Goal: Use online tool/utility: Utilize a website feature to perform a specific function

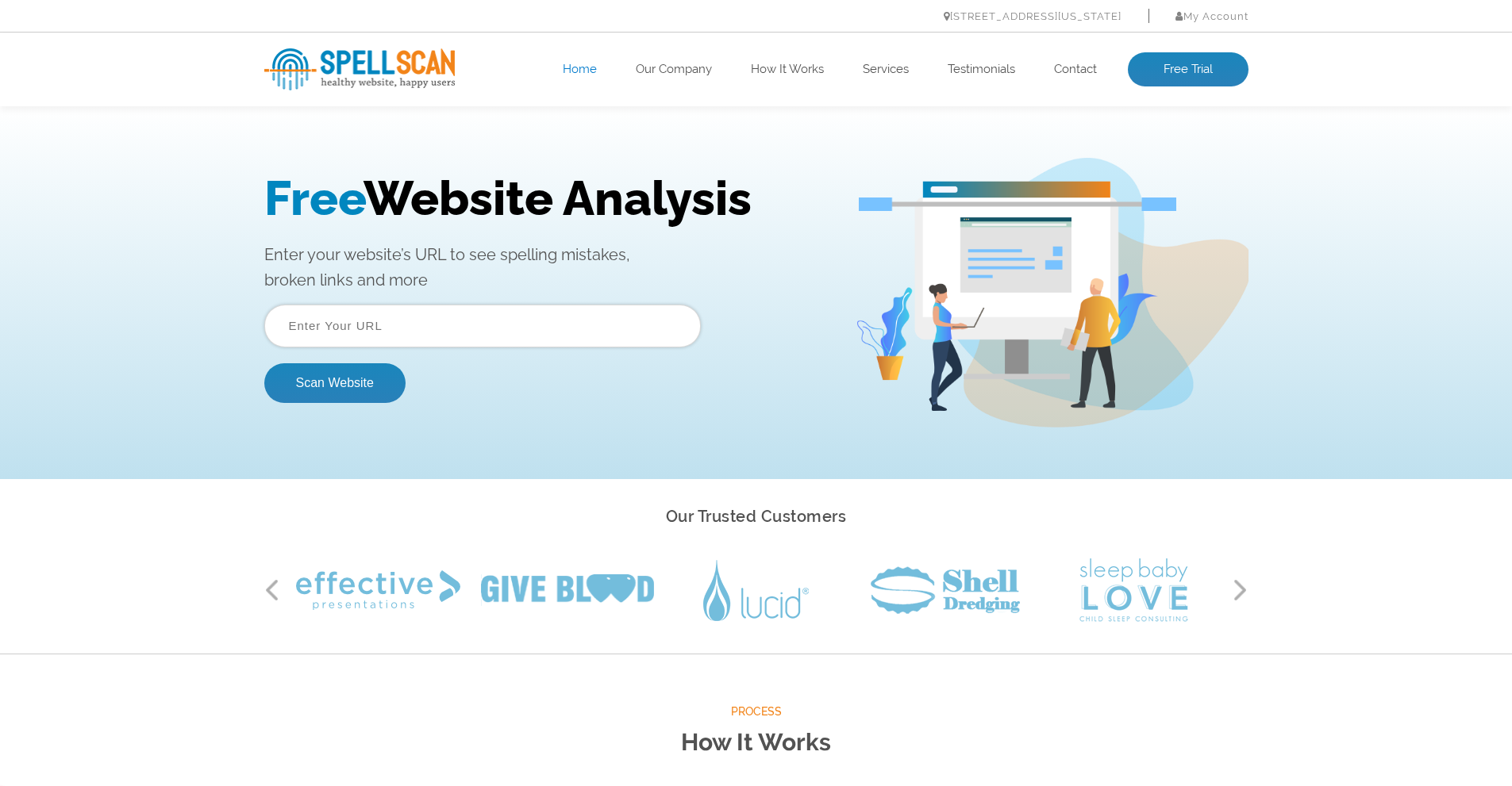
click at [383, 333] on input "text" at bounding box center [483, 326] width 437 height 43
paste input "[URL][DOMAIN_NAME]"
type input "[URL][DOMAIN_NAME]"
click at [349, 370] on button "Scan Website" at bounding box center [335, 383] width 142 height 39
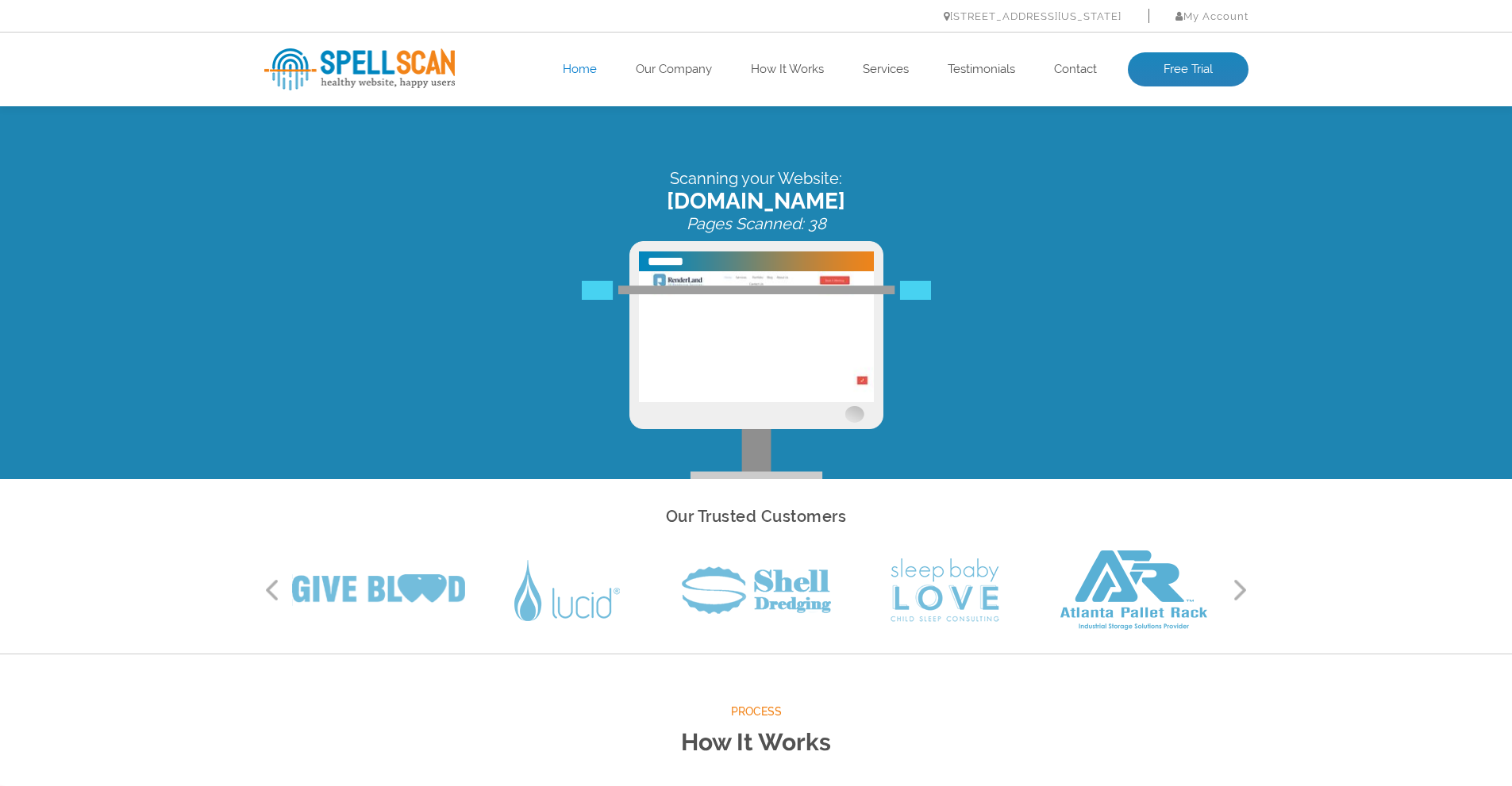
drag, startPoint x: 634, startPoint y: 166, endPoint x: 592, endPoint y: 158, distance: 42.8
click at [592, 158] on div "Scanning your Website: renderland.ca Pages Scanned: 38" at bounding box center [756, 292] width 1512 height 373
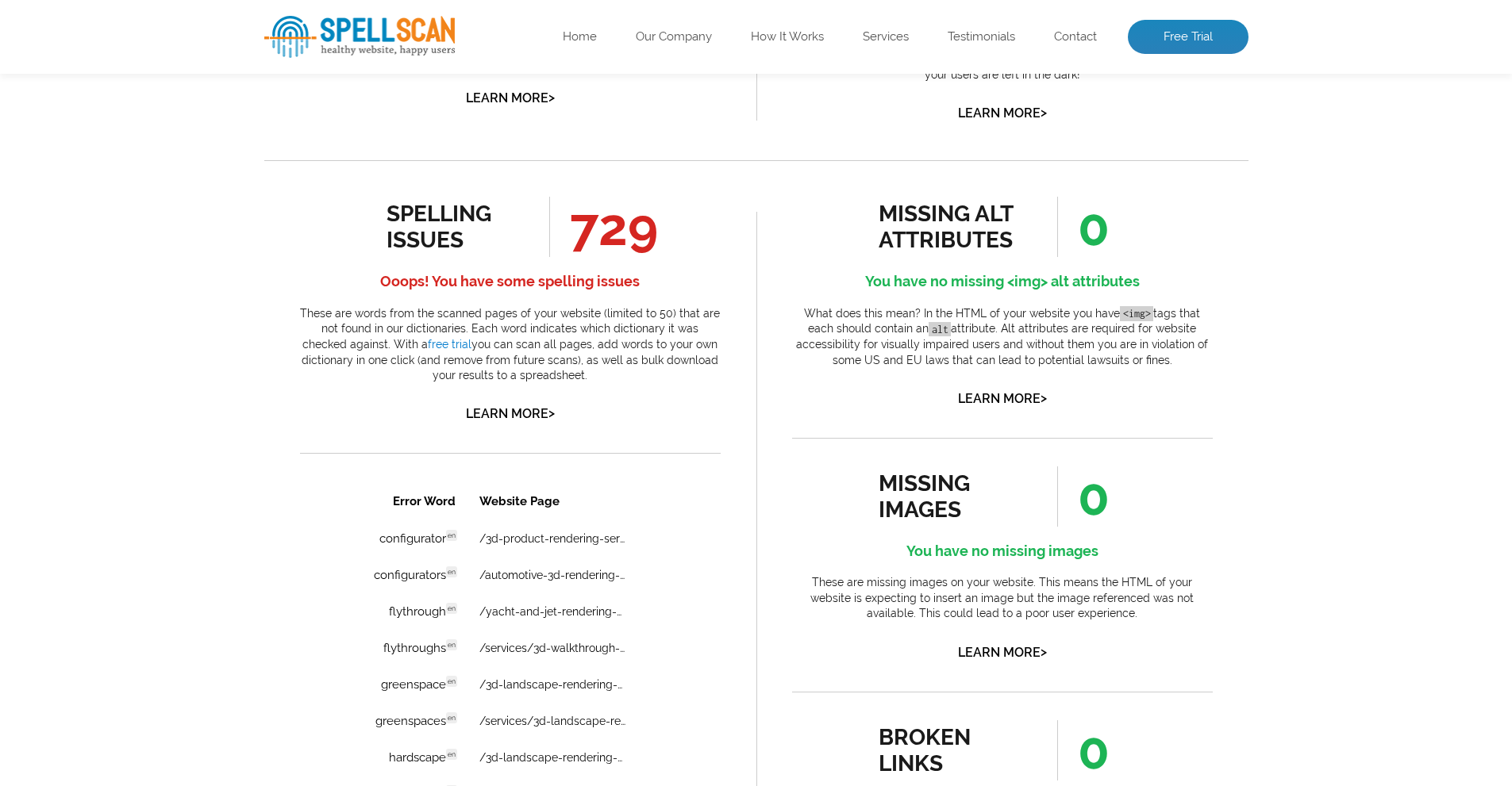
scroll to position [752, 0]
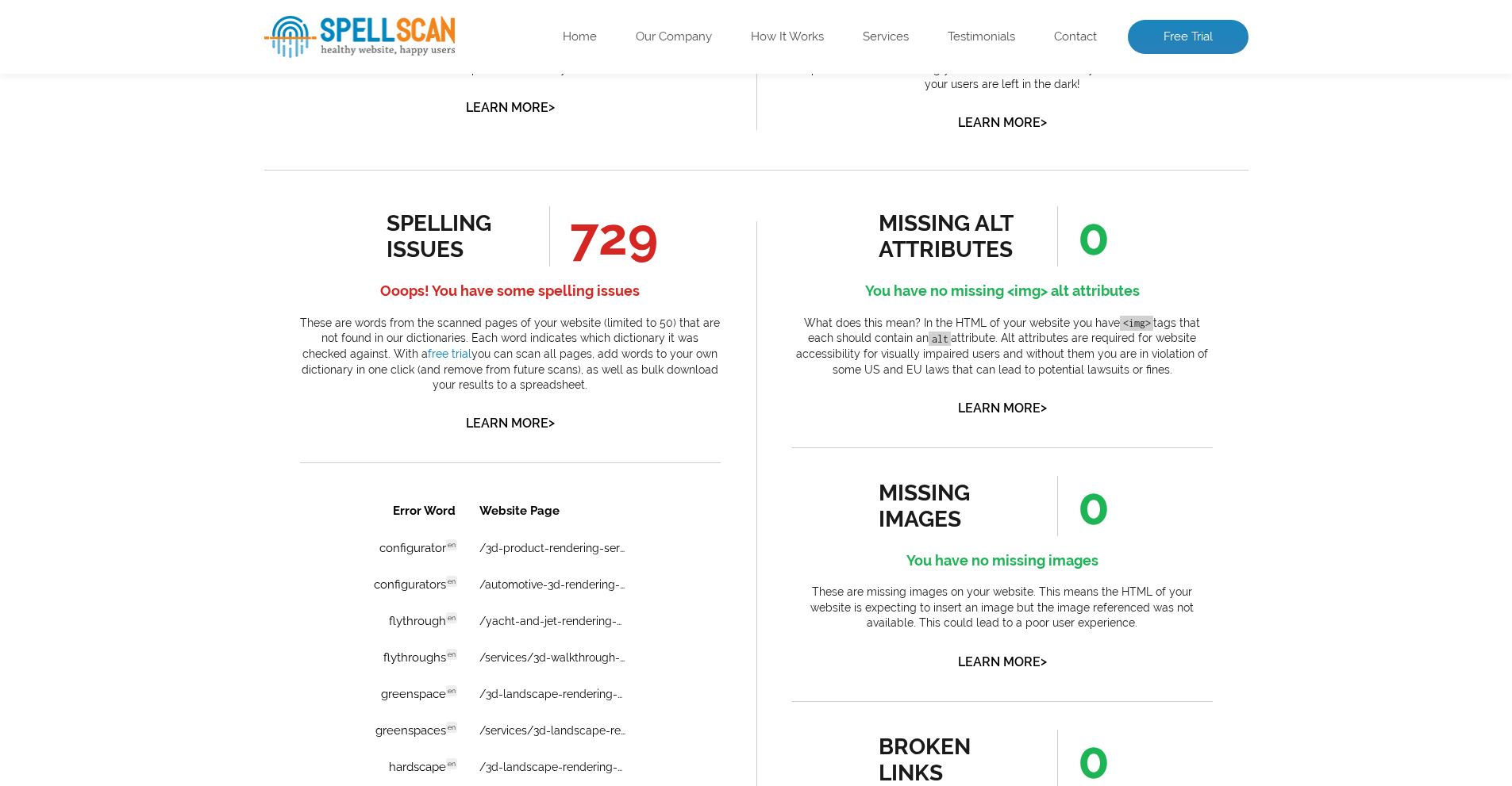
drag, startPoint x: 750, startPoint y: 416, endPoint x: 753, endPoint y: 394, distance: 22.2
drag, startPoint x: 284, startPoint y: 316, endPoint x: 723, endPoint y: 383, distance: 444.1
click at [723, 383] on div "spelling issues 729 Ooops! You have some spelling issues These are words from t…" at bounding box center [510, 677] width 492 height 1016
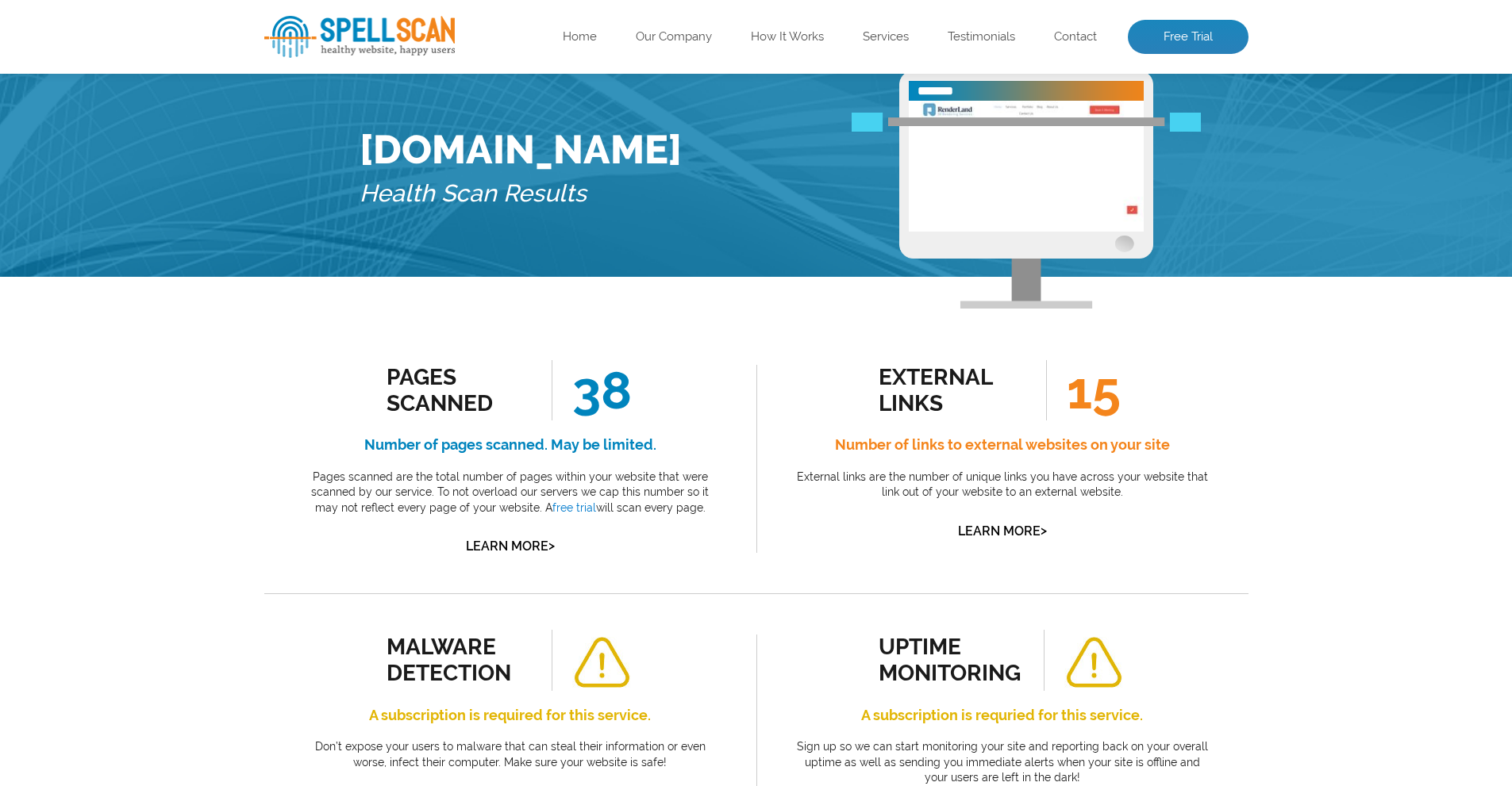
drag, startPoint x: 745, startPoint y: 457, endPoint x: 747, endPoint y: 471, distance: 14.1
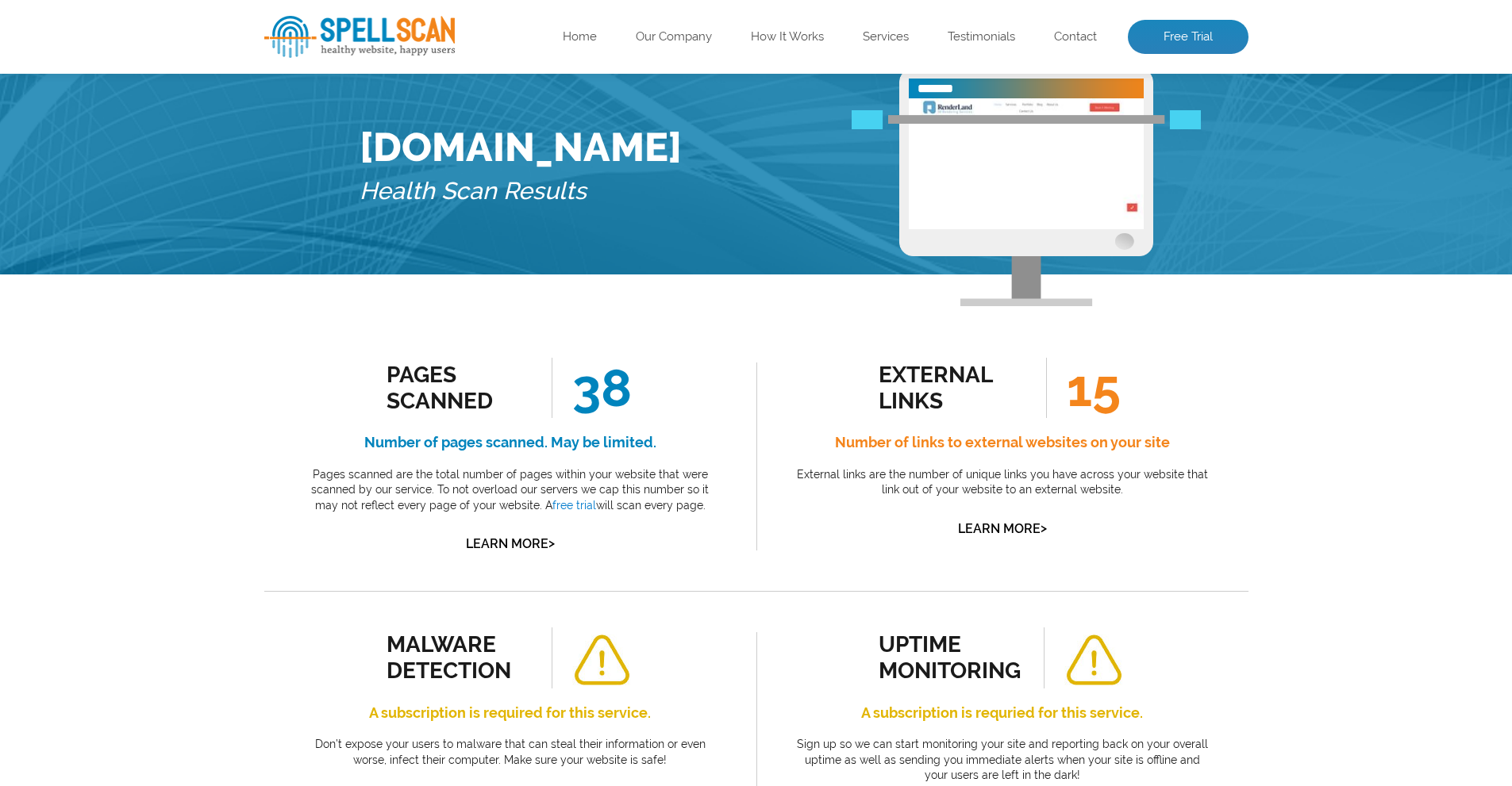
click at [747, 471] on div "Pages Scanned 38 Number of pages scanned. May be limited. Pages scanned are the…" at bounding box center [510, 456] width 492 height 269
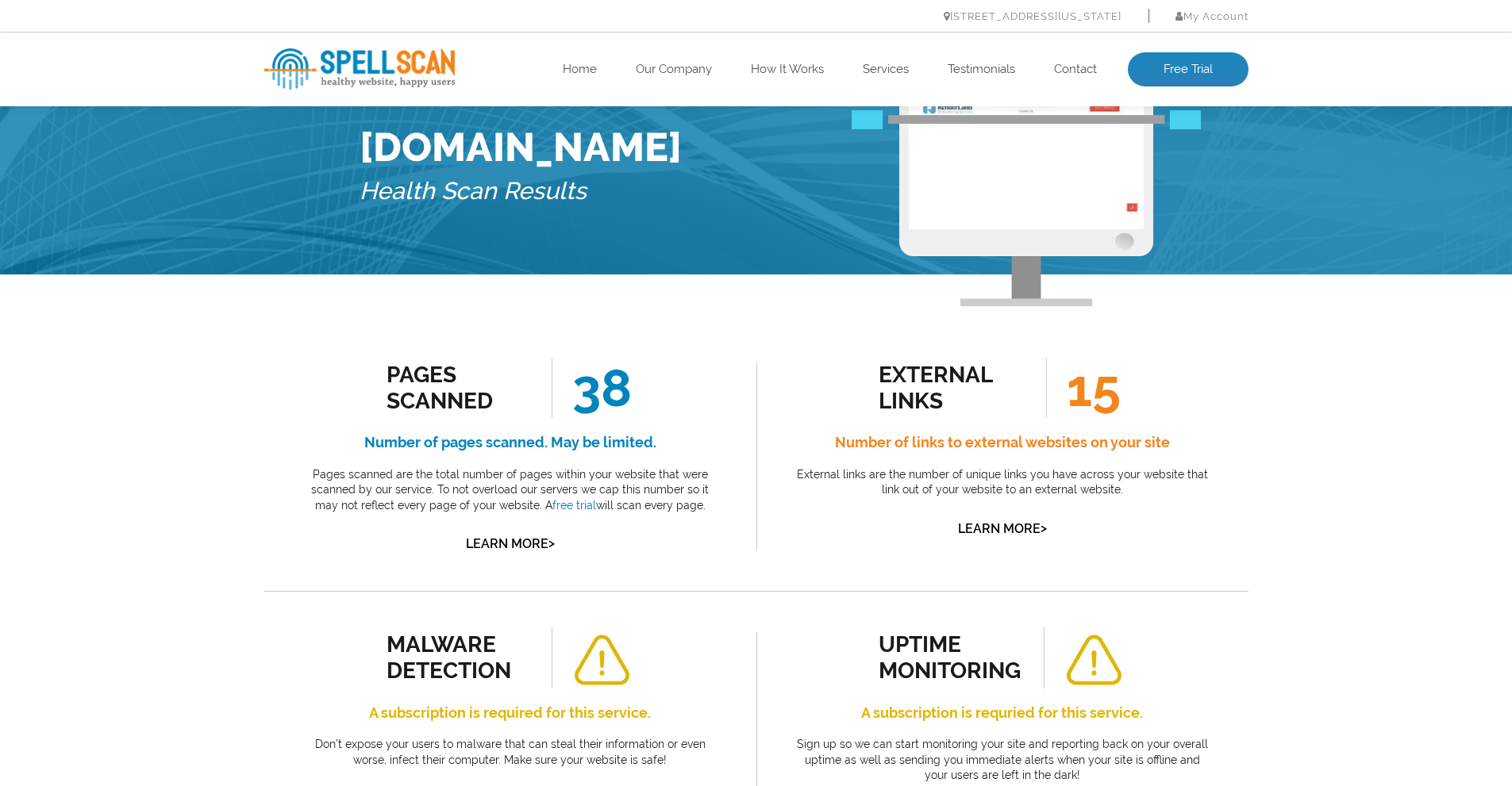
scroll to position [0, 0]
